Goal: Task Accomplishment & Management: Use online tool/utility

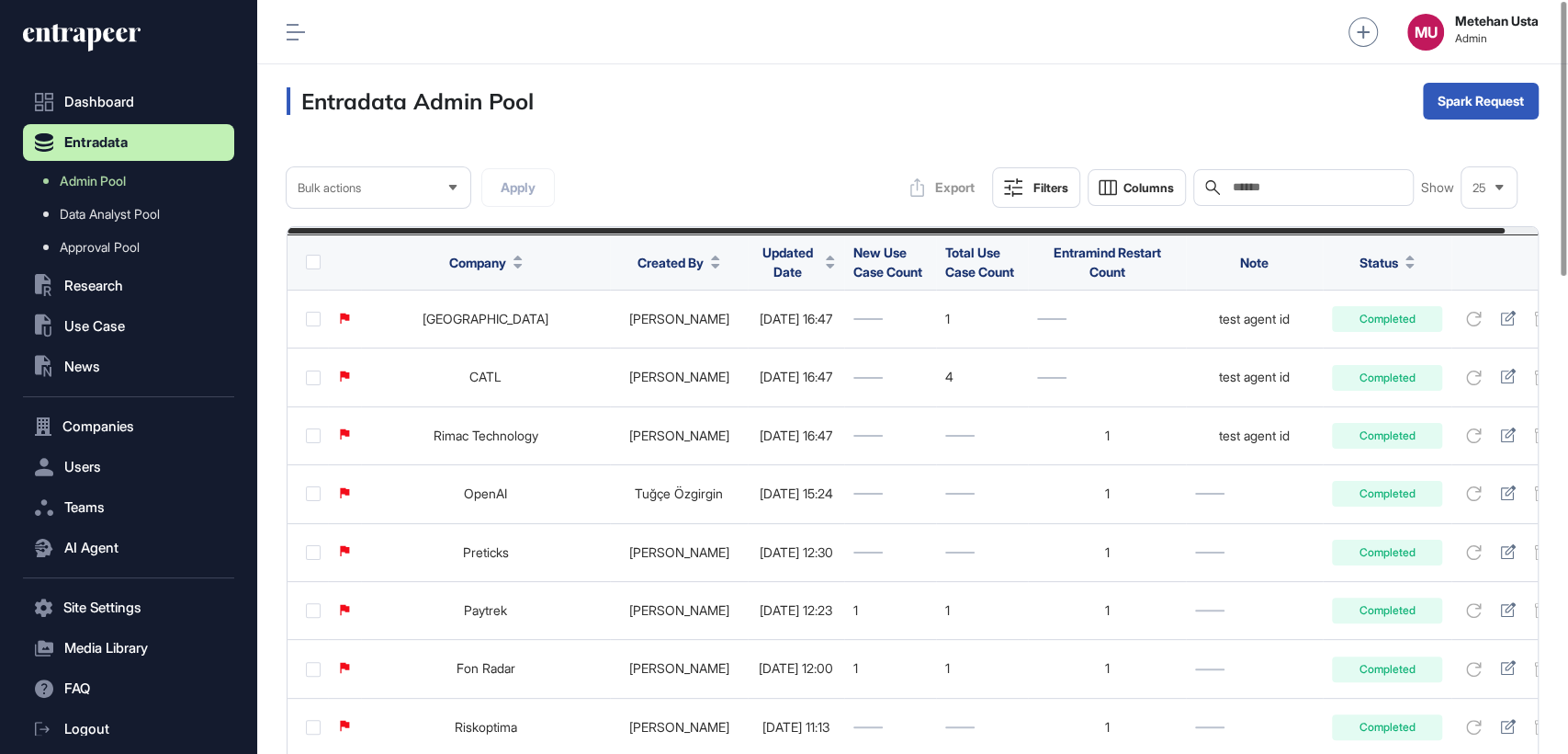
click at [767, 269] on span "Updated Date" at bounding box center [788, 262] width 62 height 39
click at [782, 329] on div "Sort Descending" at bounding box center [784, 339] width 114 height 27
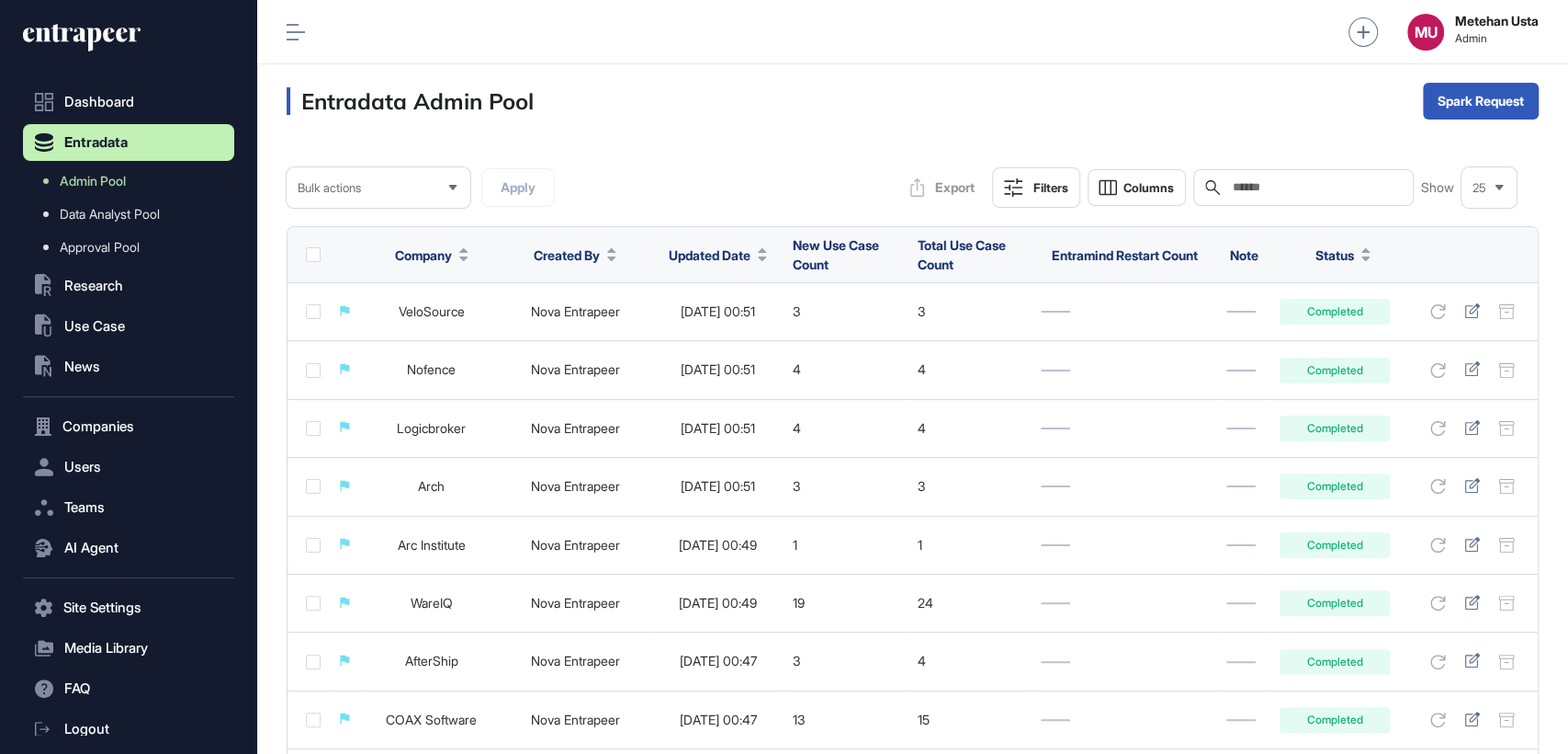
click at [1300, 187] on input "text" at bounding box center [1316, 187] width 171 height 14
paste input "**********"
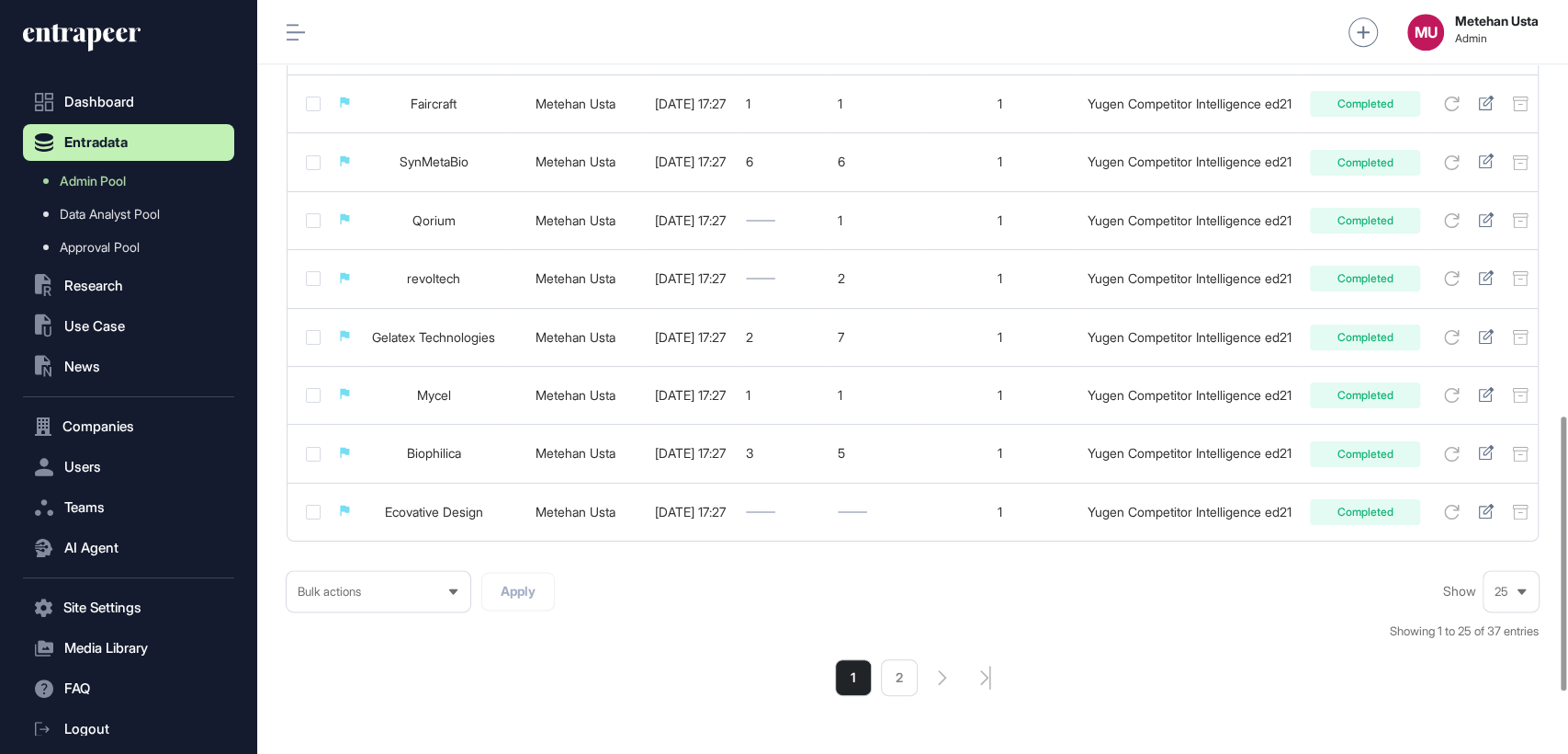
scroll to position [1309, 0]
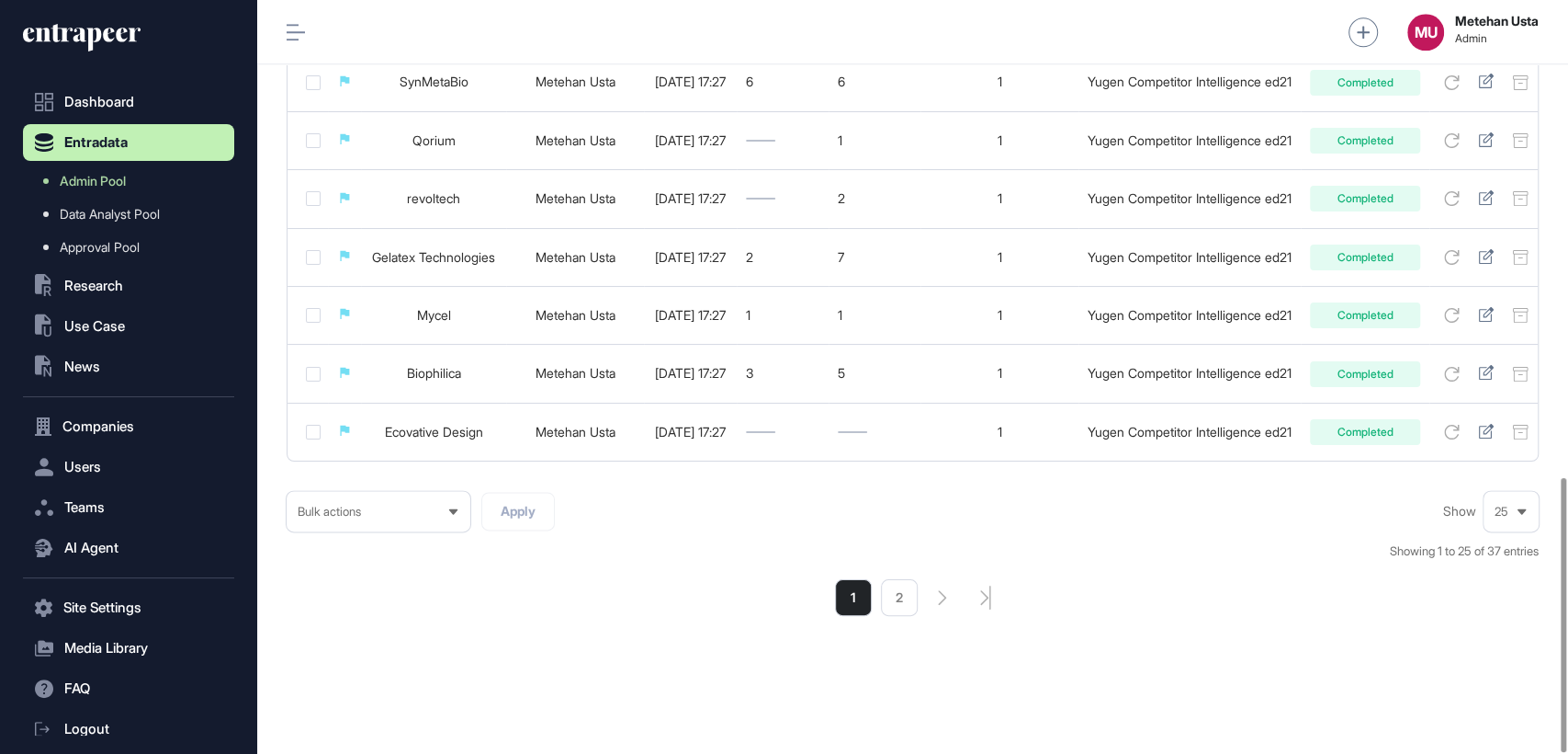
type input "**********"
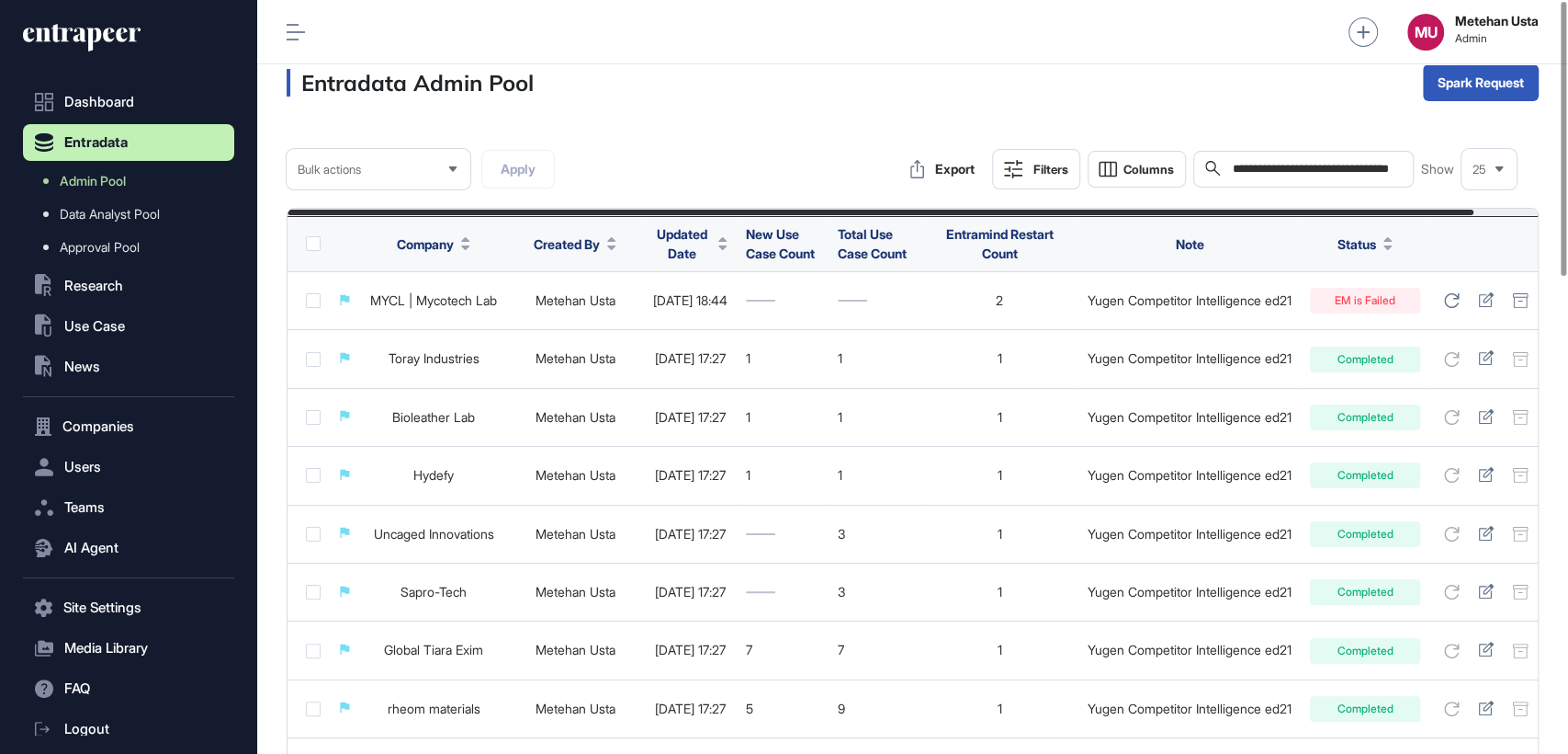
scroll to position [0, 0]
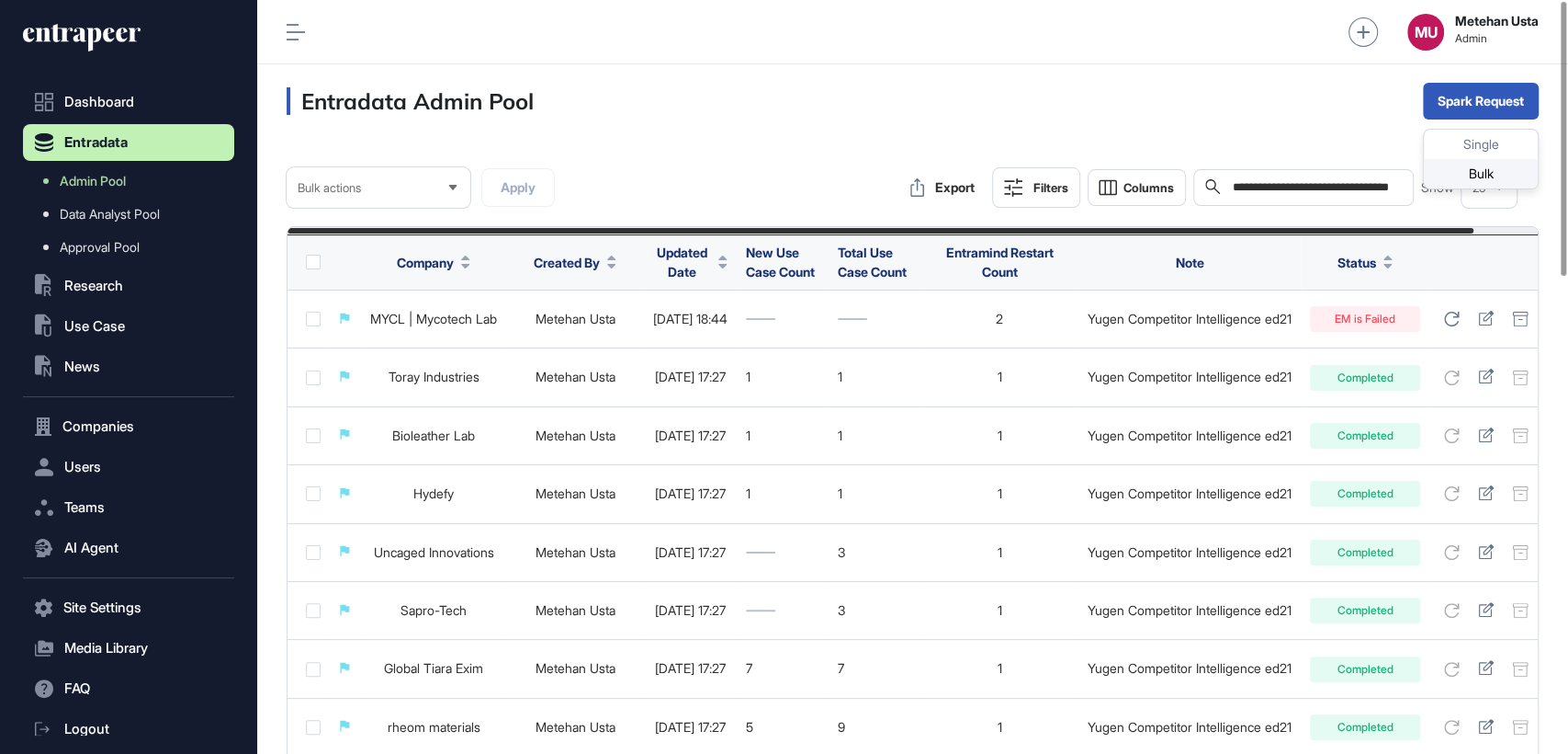
click at [1471, 175] on div "Bulk" at bounding box center [1481, 173] width 114 height 29
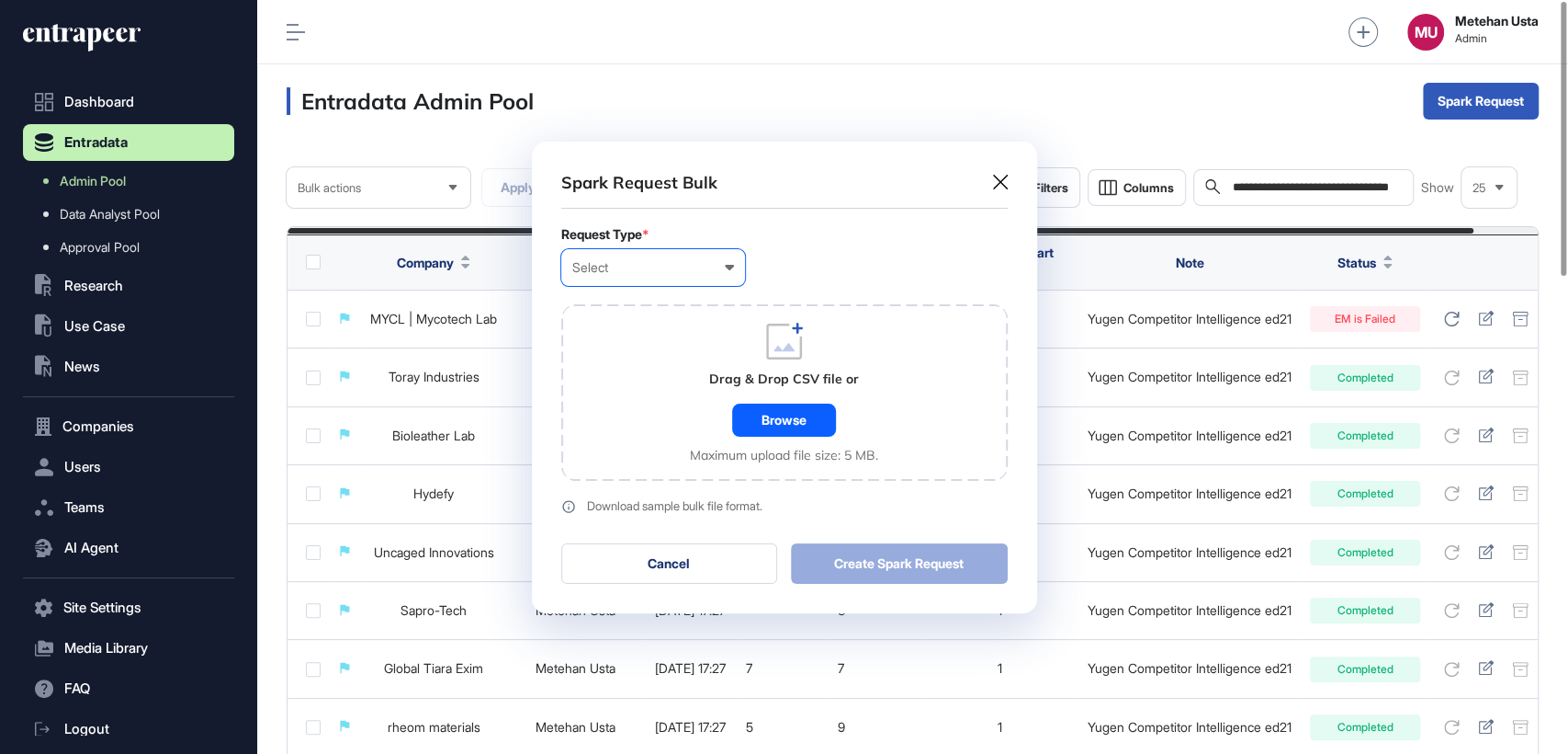
scroll to position [0, 8]
click at [679, 273] on div "Select" at bounding box center [653, 267] width 161 height 14
click at [0, 0] on div "Company" at bounding box center [0, 0] width 0 height 0
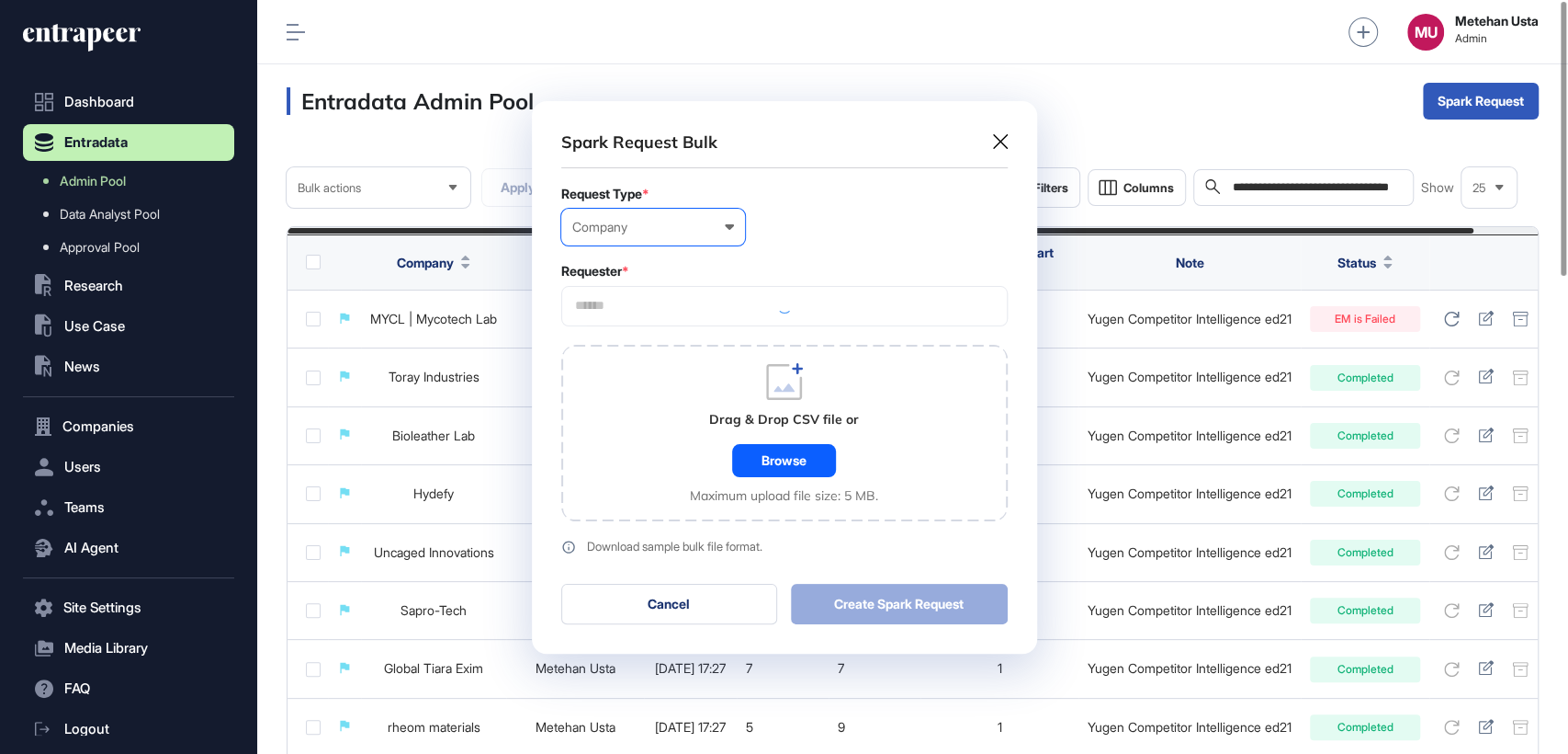
scroll to position [552, 505]
click at [651, 303] on input "text" at bounding box center [784, 306] width 422 height 15
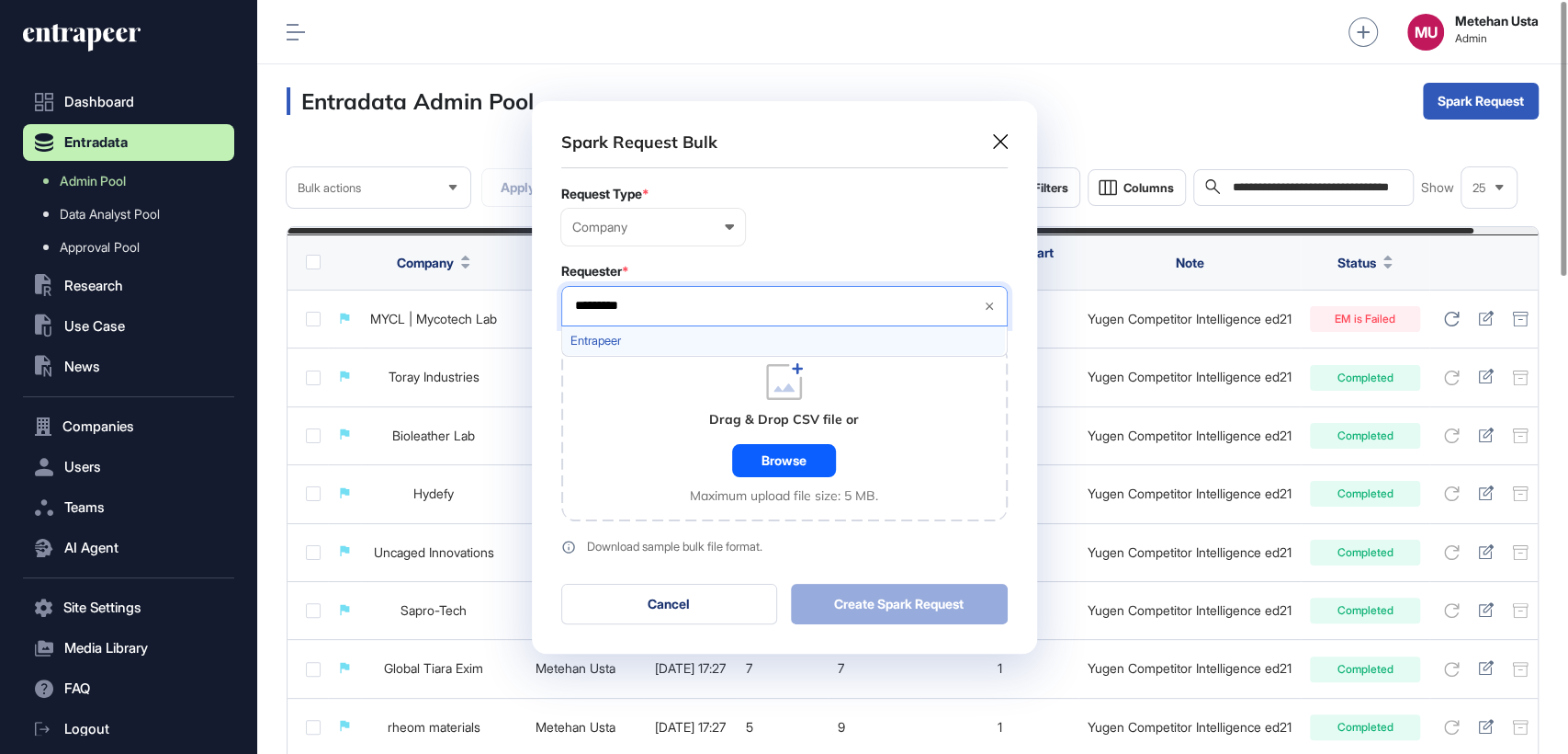
type input "*********"
click at [608, 330] on div "Entrapeer" at bounding box center [783, 341] width 443 height 28
click at [790, 265] on div "Requester *" at bounding box center [784, 271] width 446 height 14
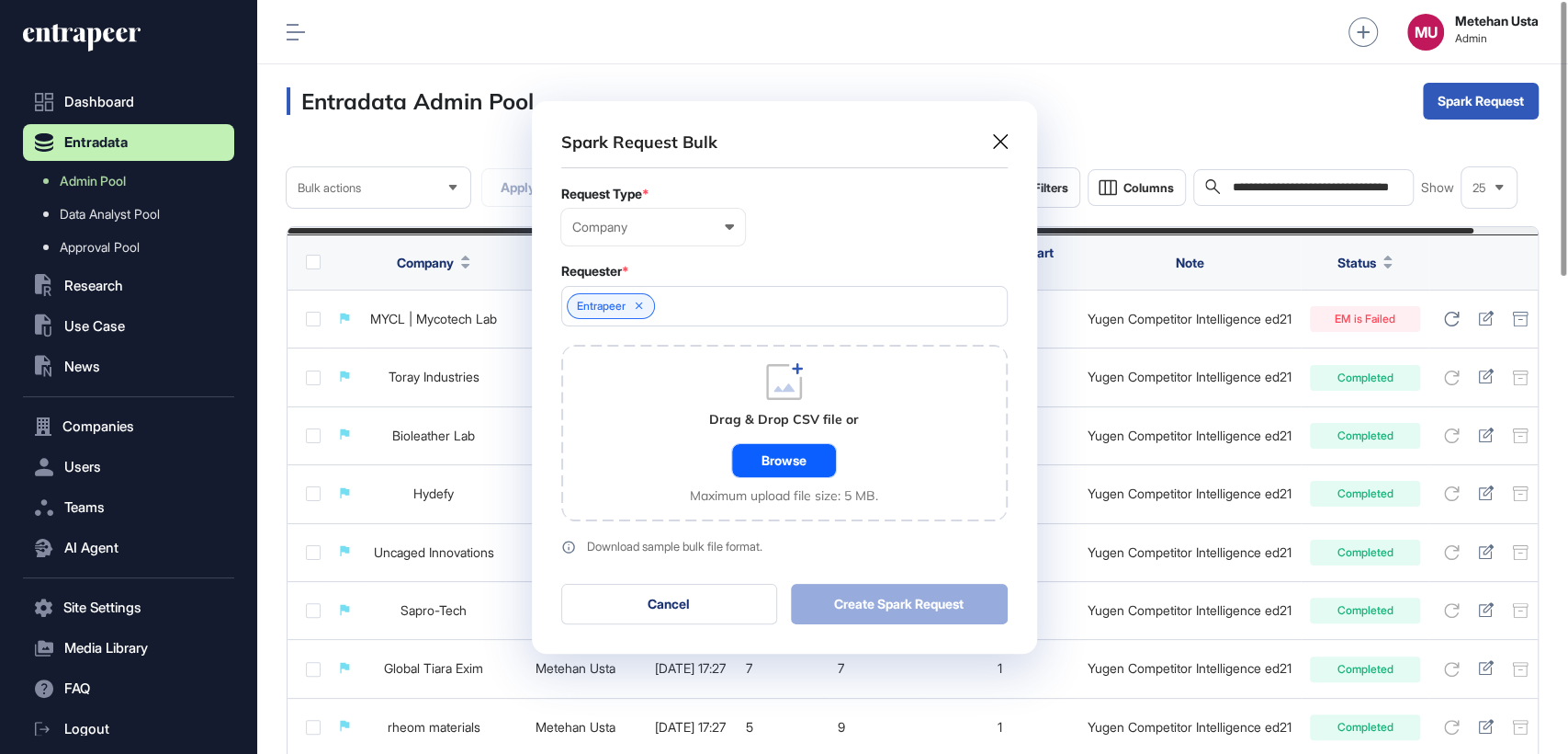
click at [801, 459] on div "Browse" at bounding box center [784, 461] width 103 height 33
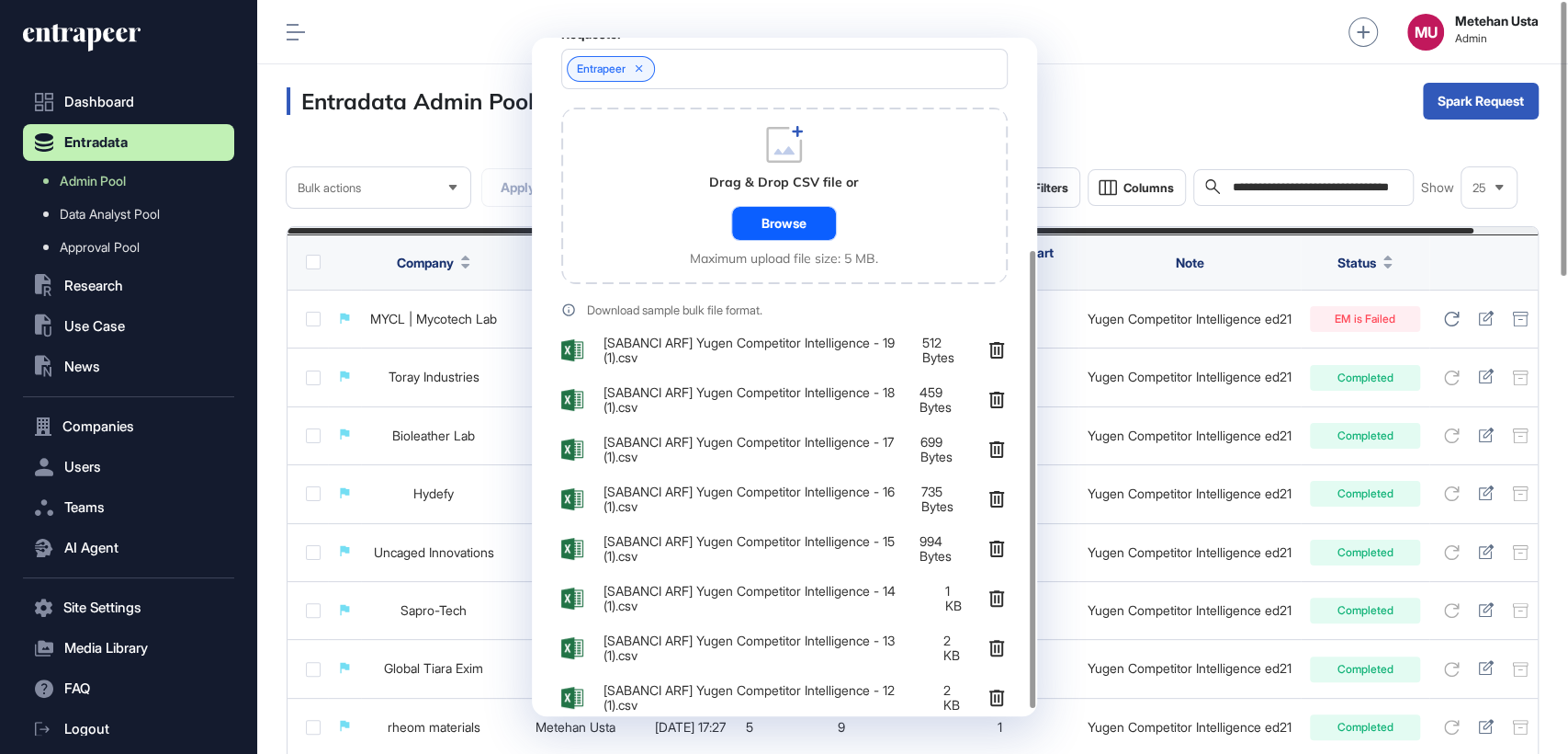
scroll to position [323, 0]
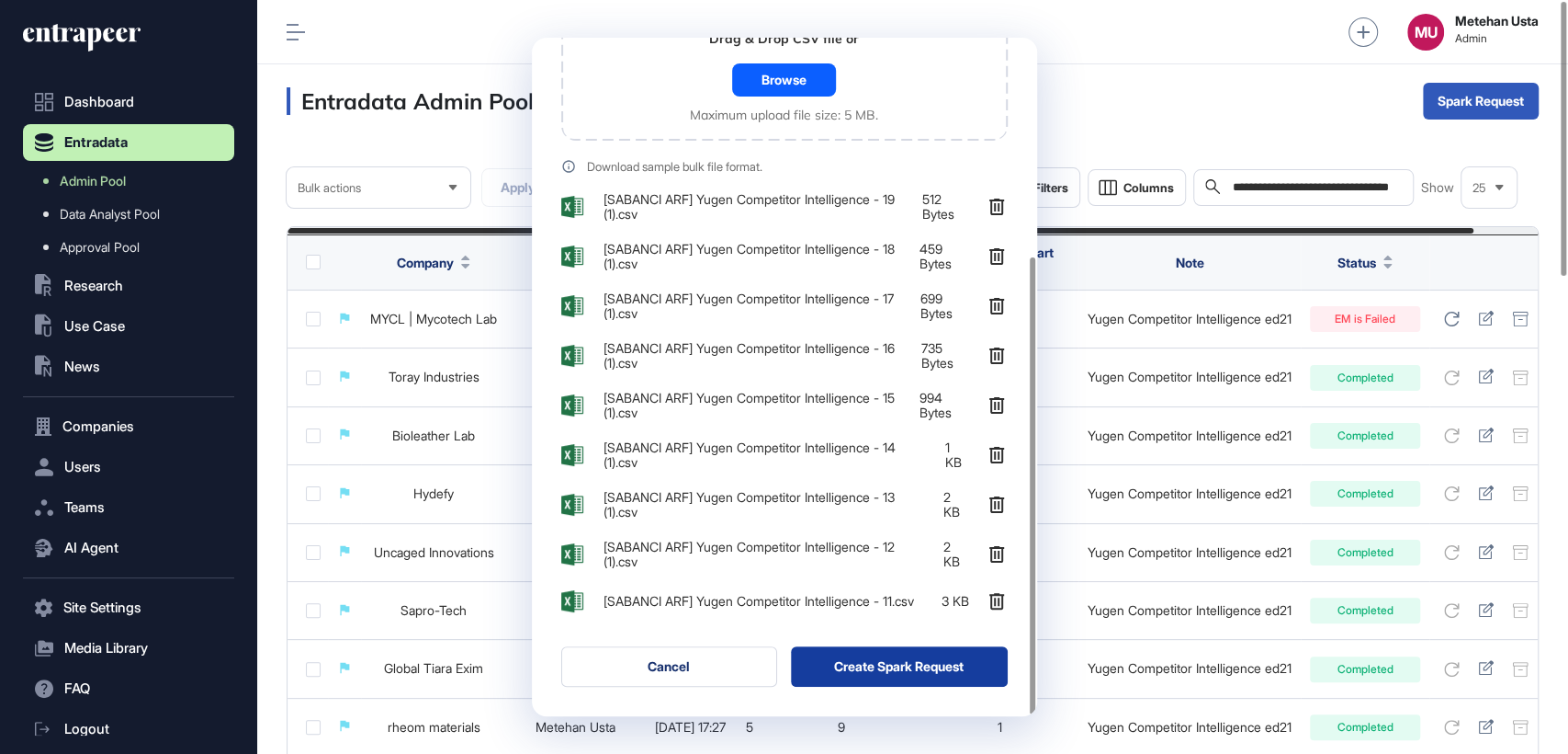
click at [908, 662] on button "Create Spark Request" at bounding box center [899, 667] width 216 height 41
